Goal: Find specific page/section: Find specific page/section

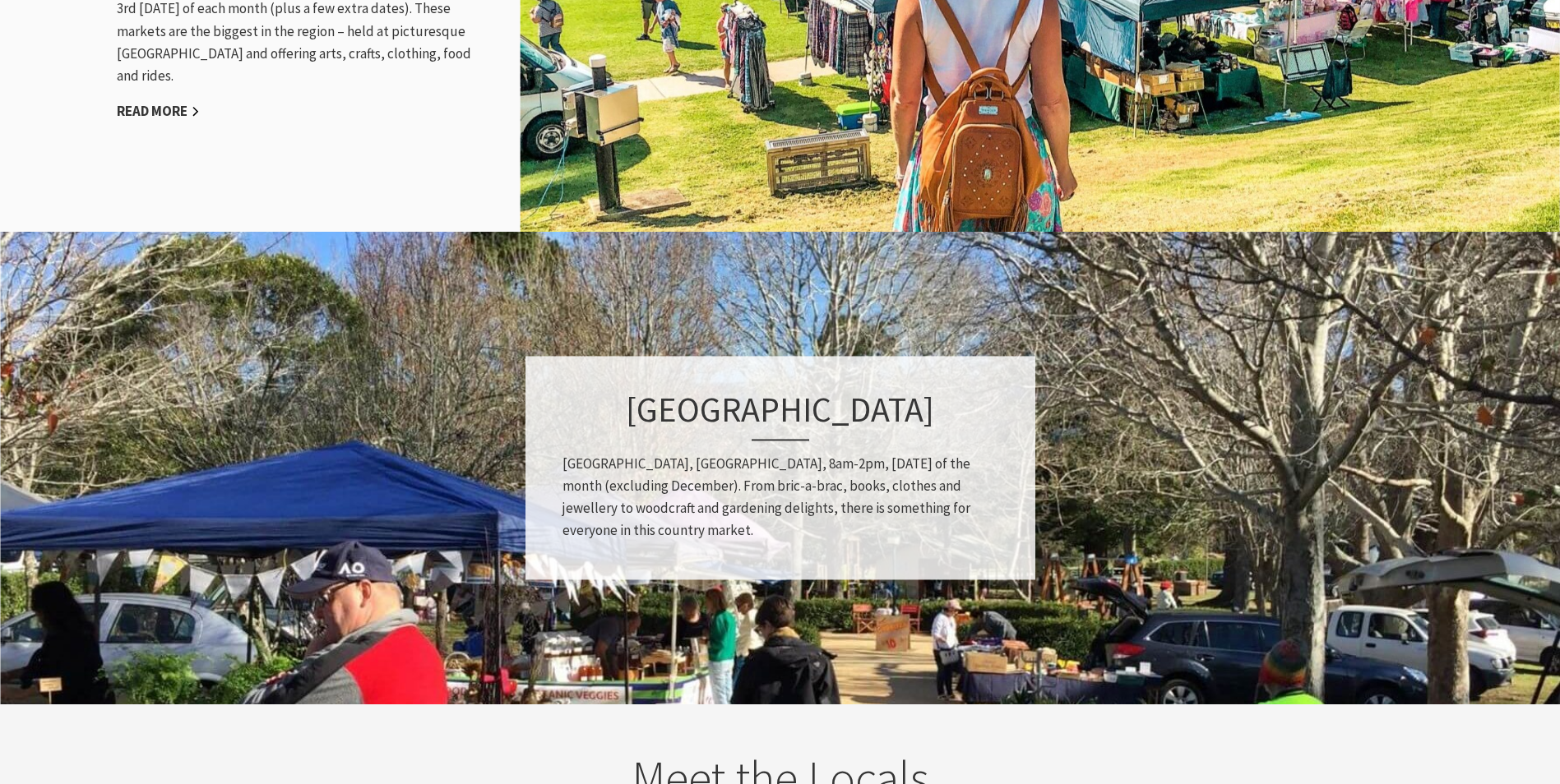
scroll to position [1644, 0]
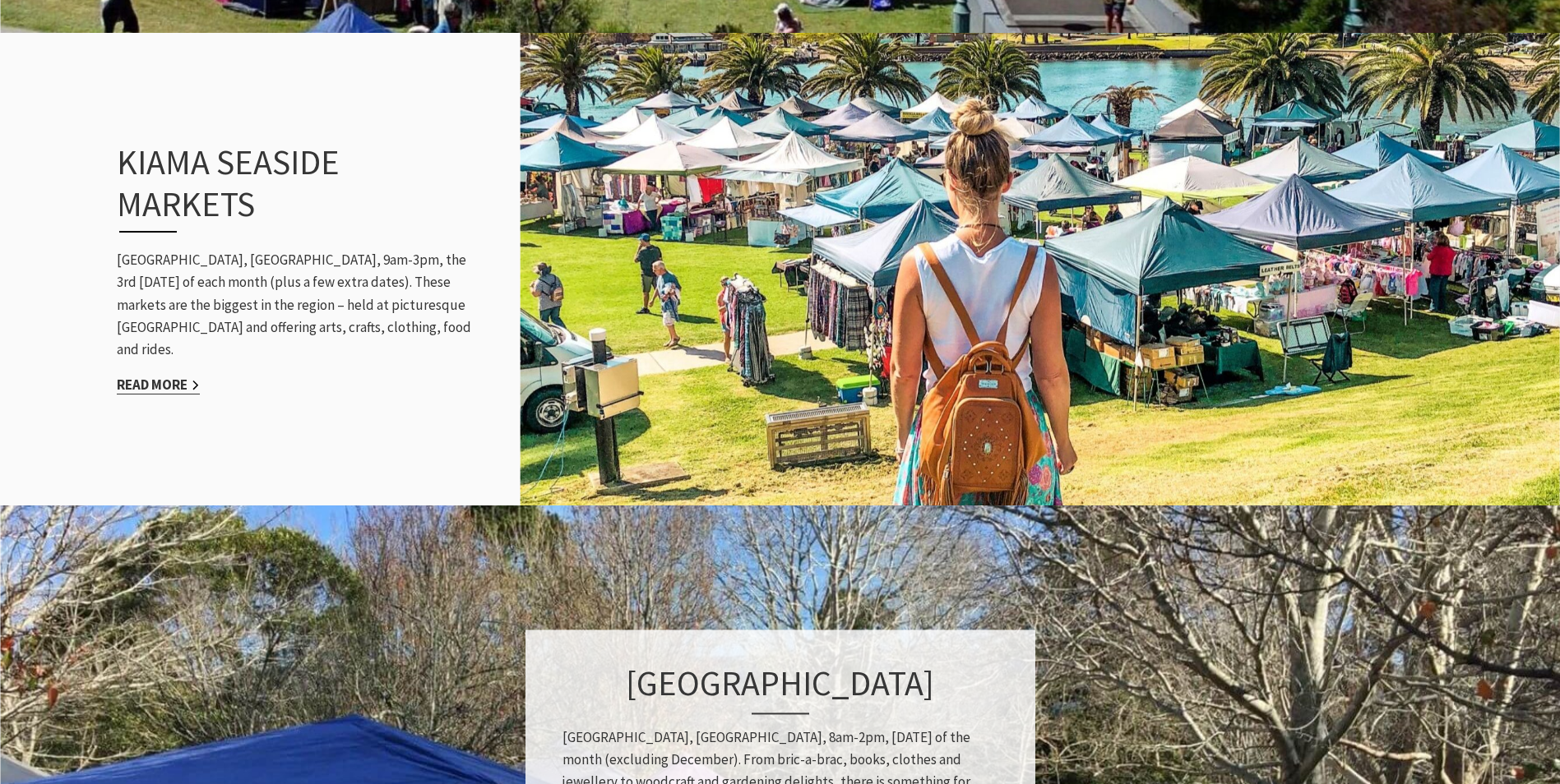
click at [156, 376] on link "Read More" at bounding box center [159, 386] width 83 height 19
